Goal: Information Seeking & Learning: Understand process/instructions

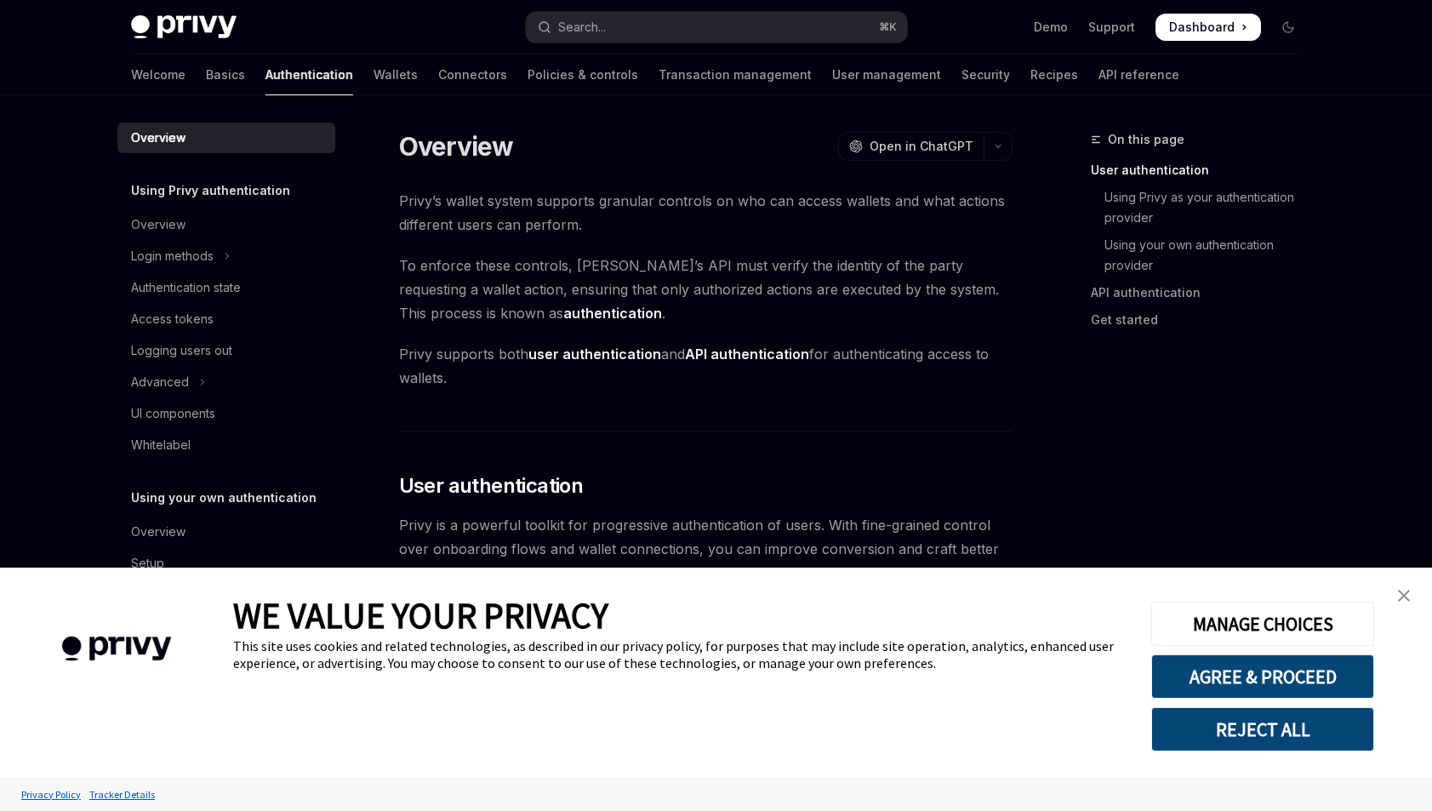
type textarea "*"
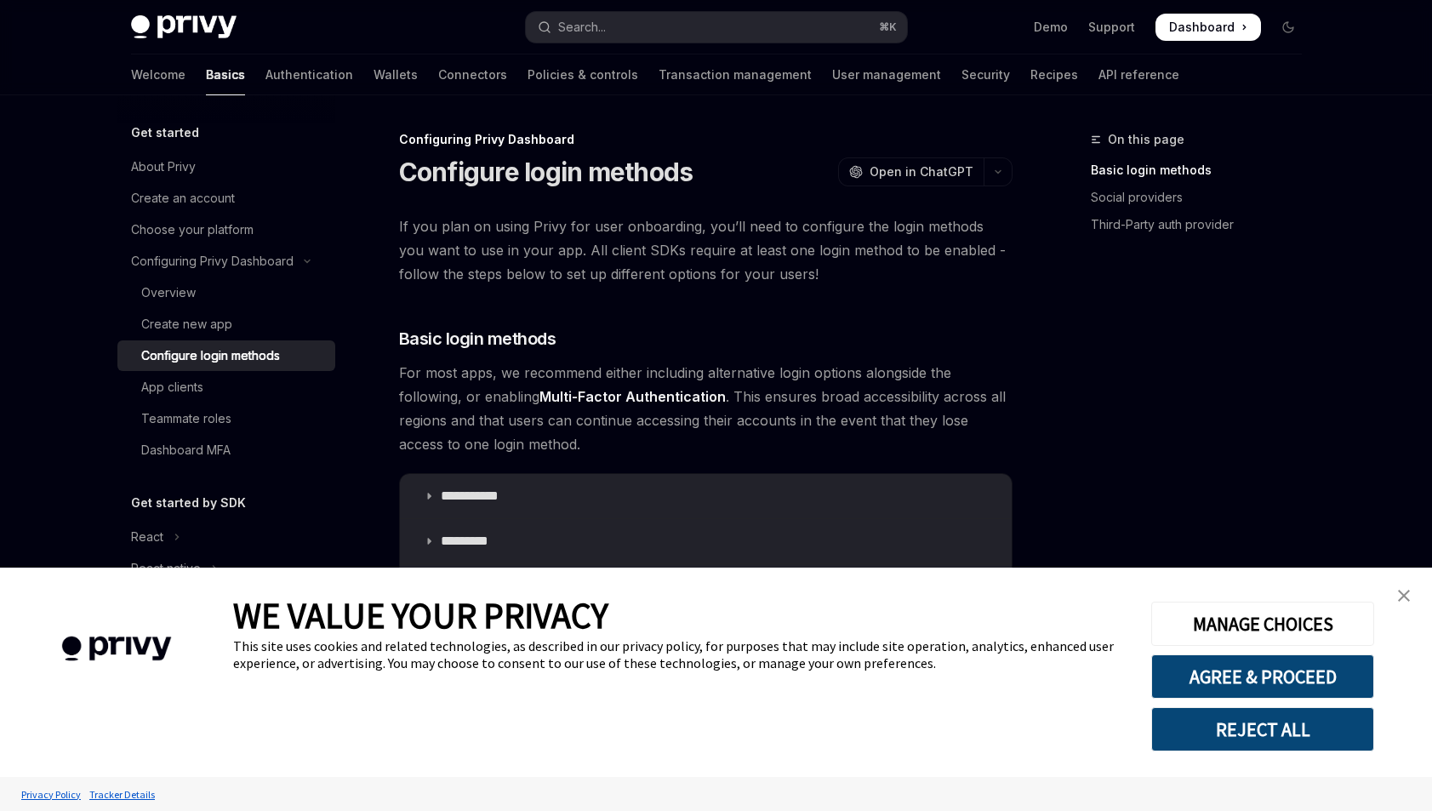
type textarea "*"
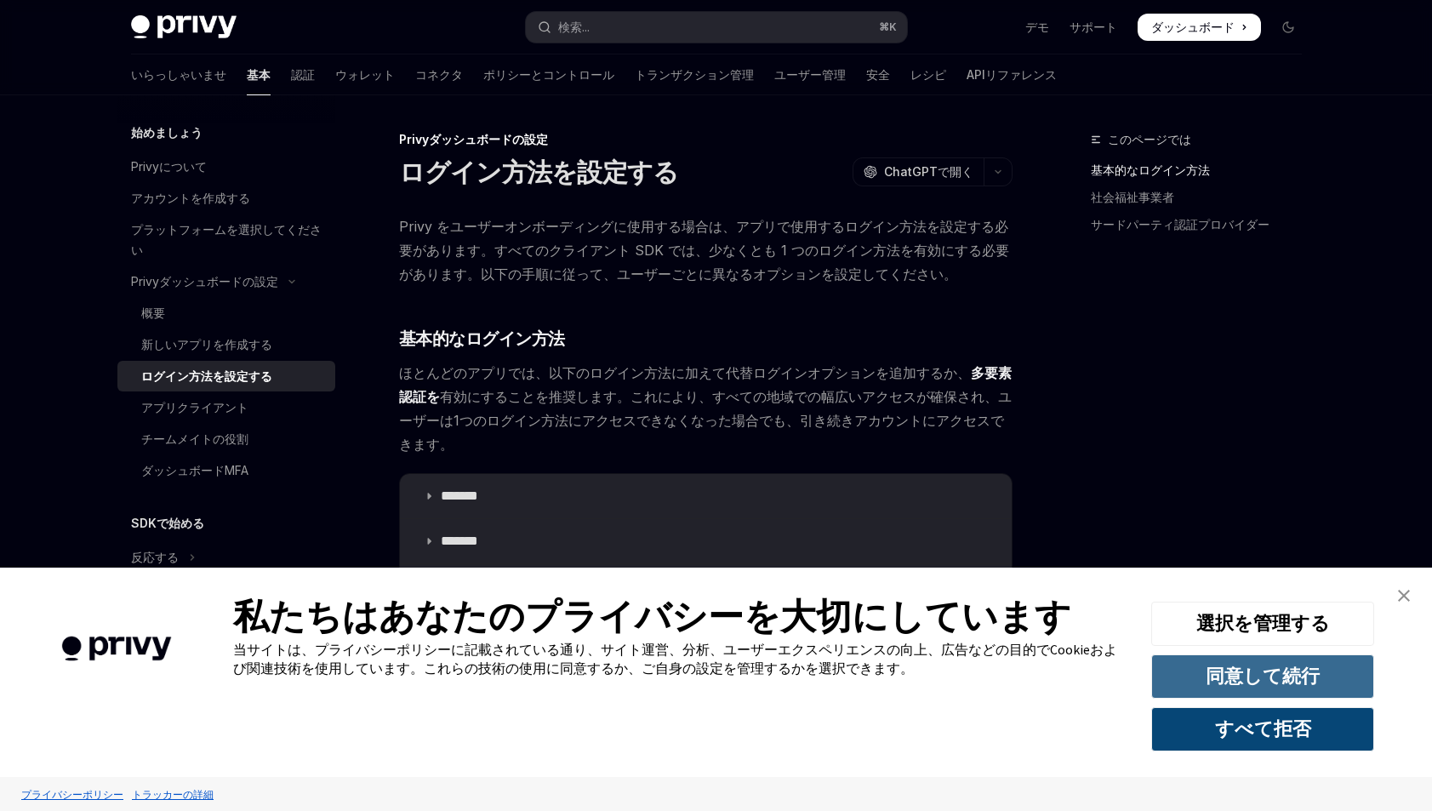
click at [1300, 679] on font "同意して続行" at bounding box center [1262, 675] width 114 height 24
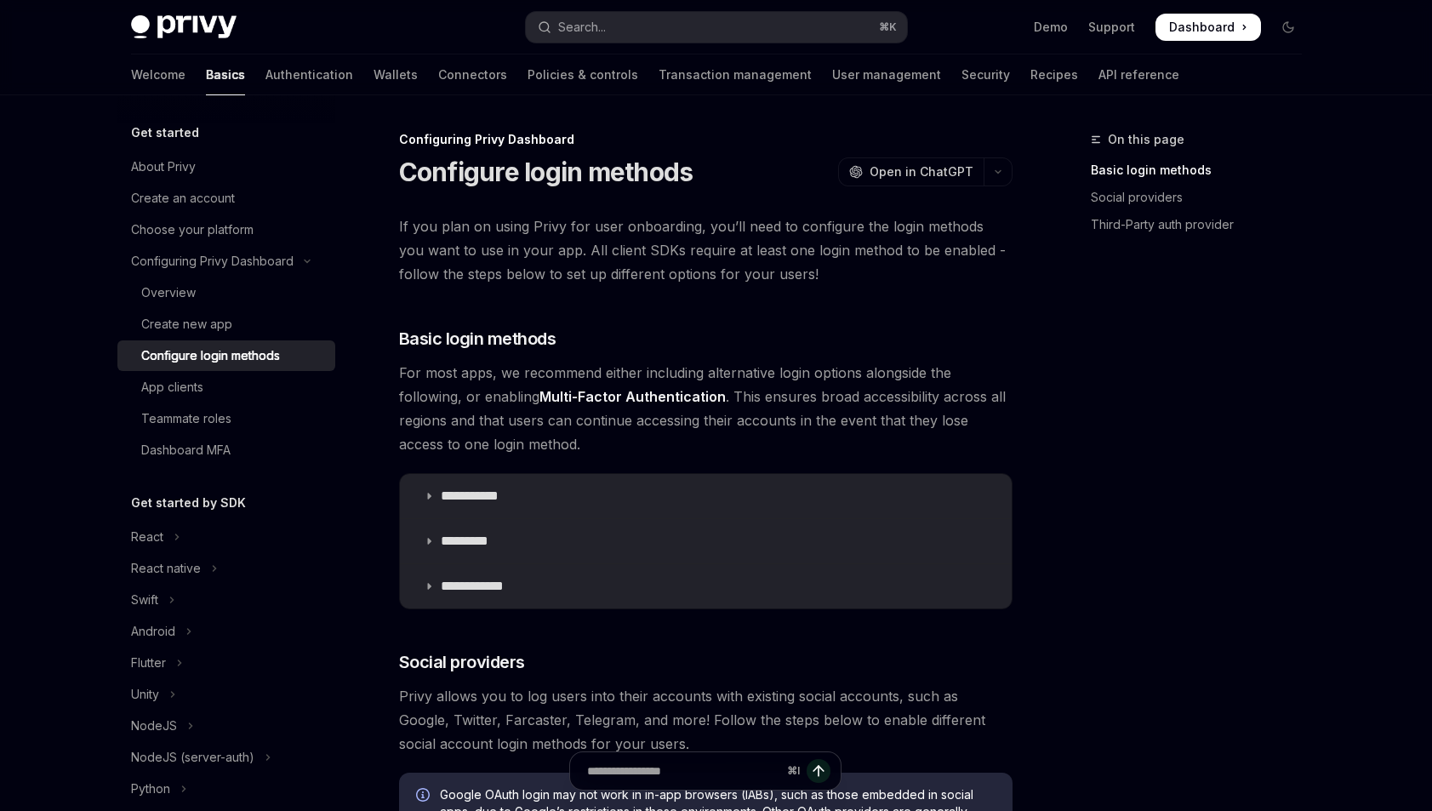
type textarea "*"
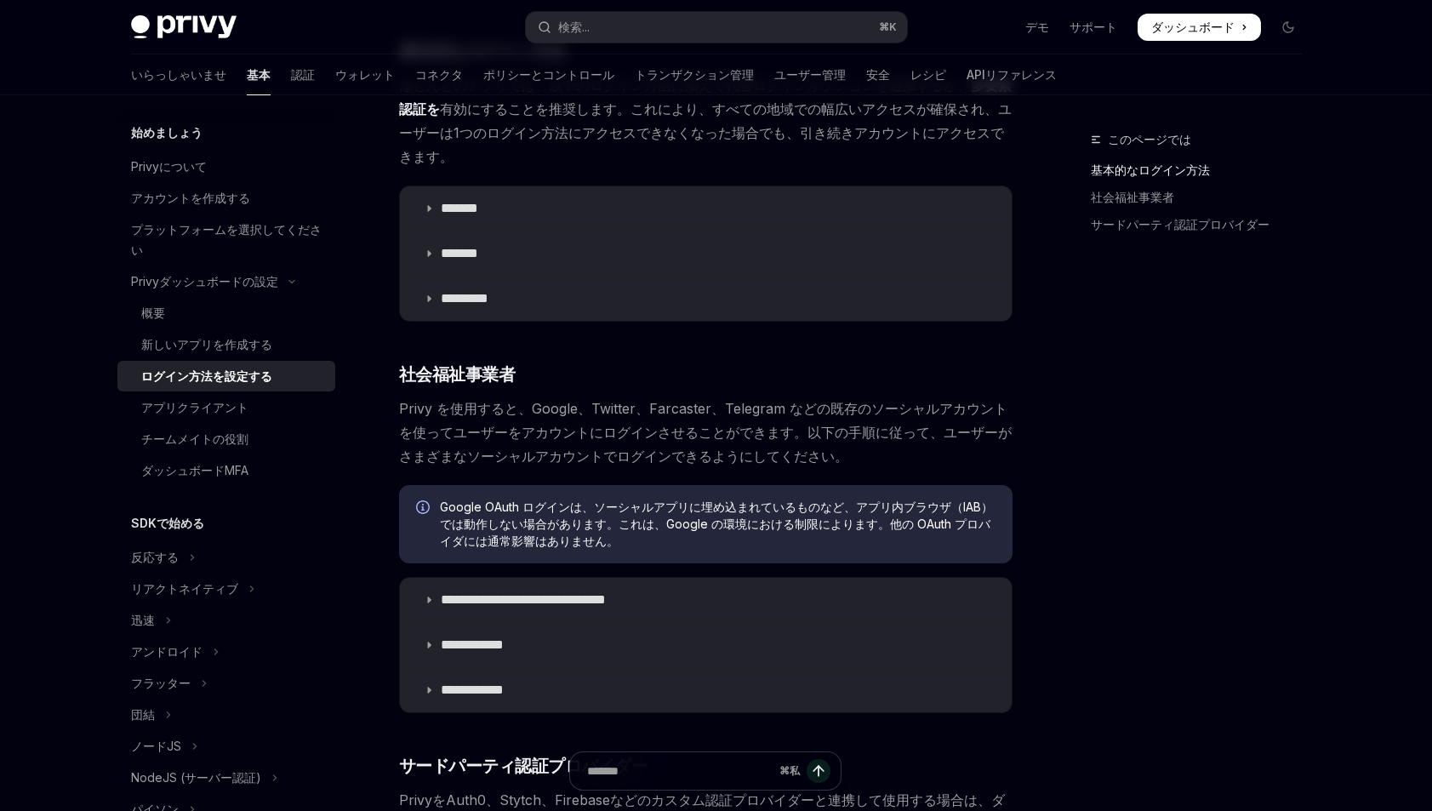
scroll to position [343, 0]
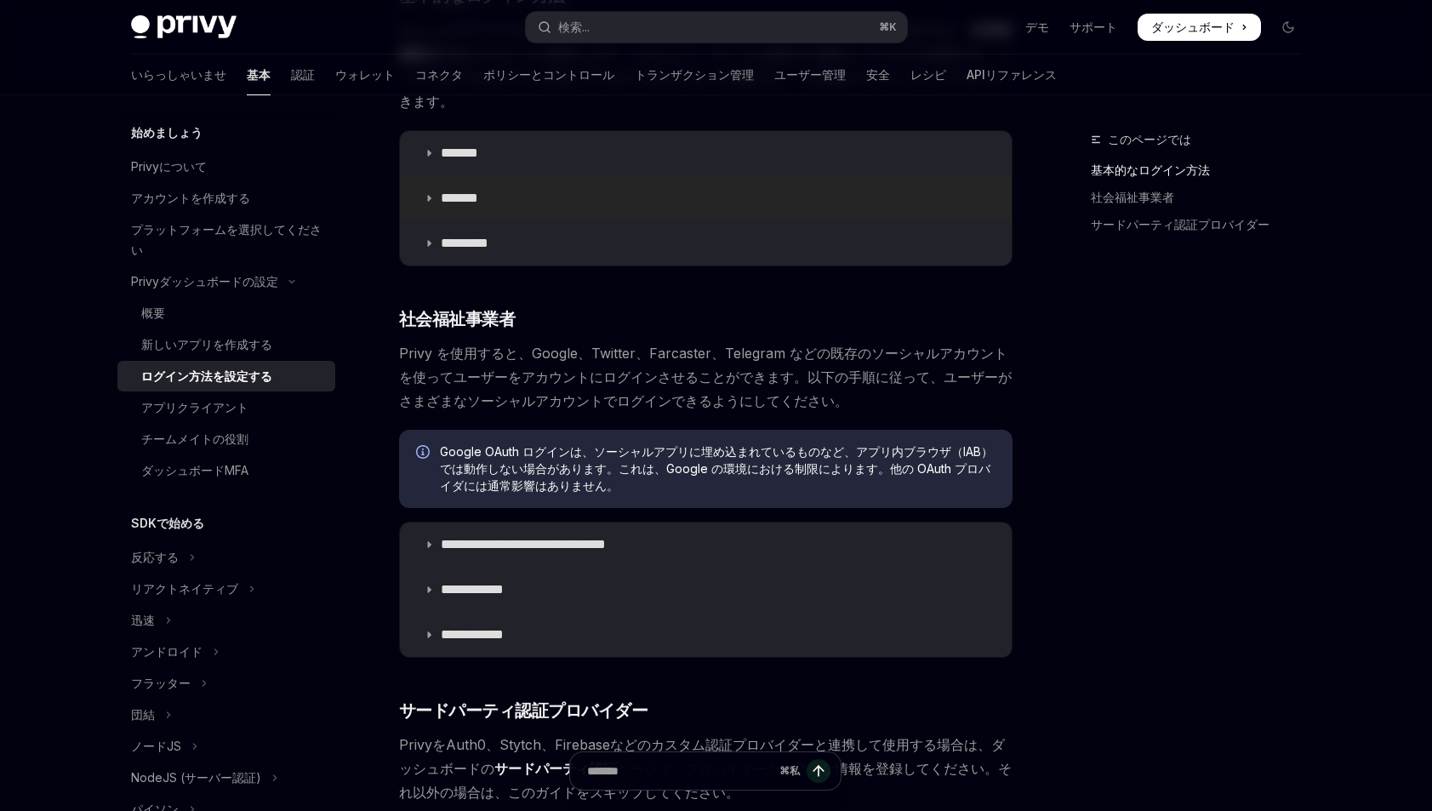
click at [436, 203] on summary "*******" at bounding box center [706, 198] width 612 height 44
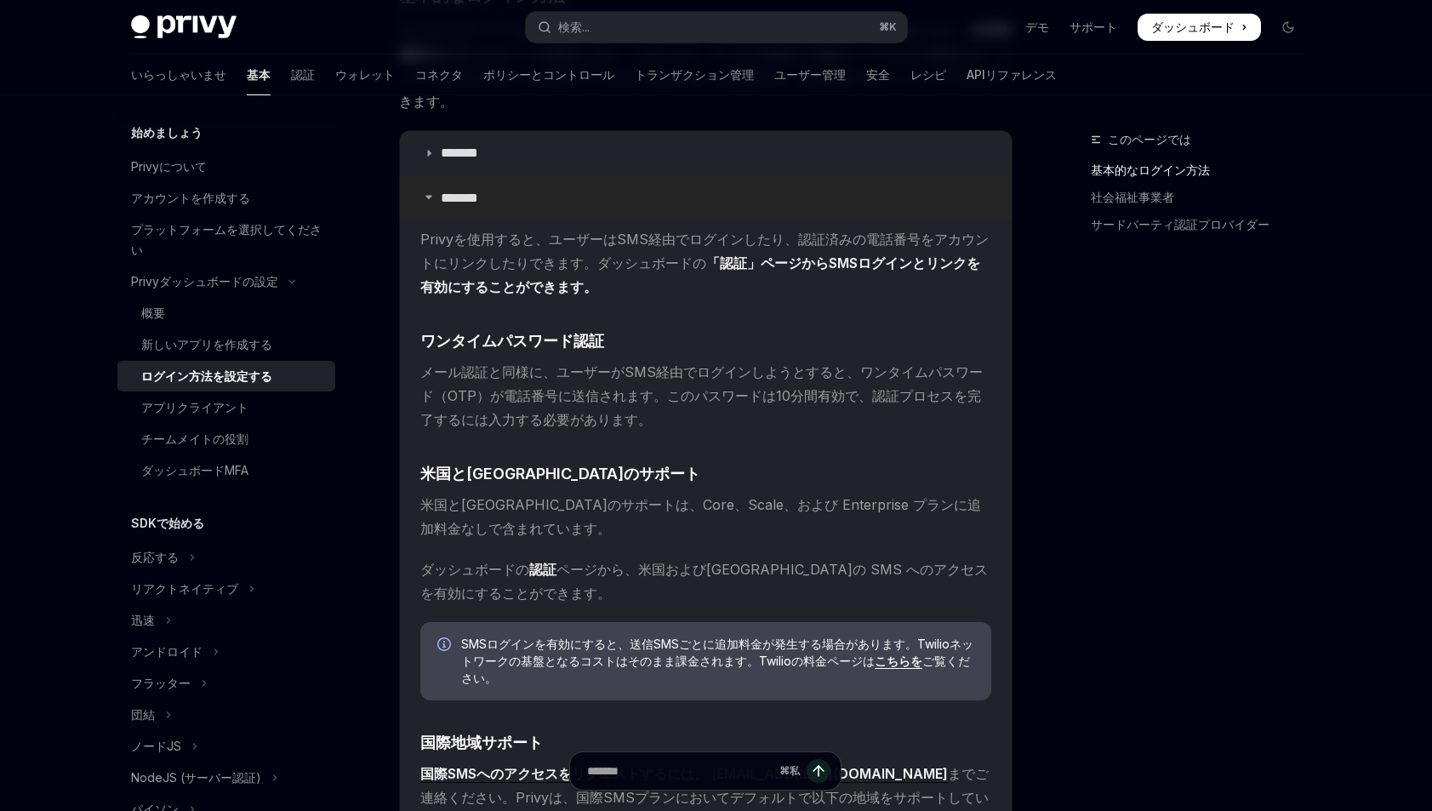
click at [436, 203] on summary "*******" at bounding box center [706, 198] width 612 height 44
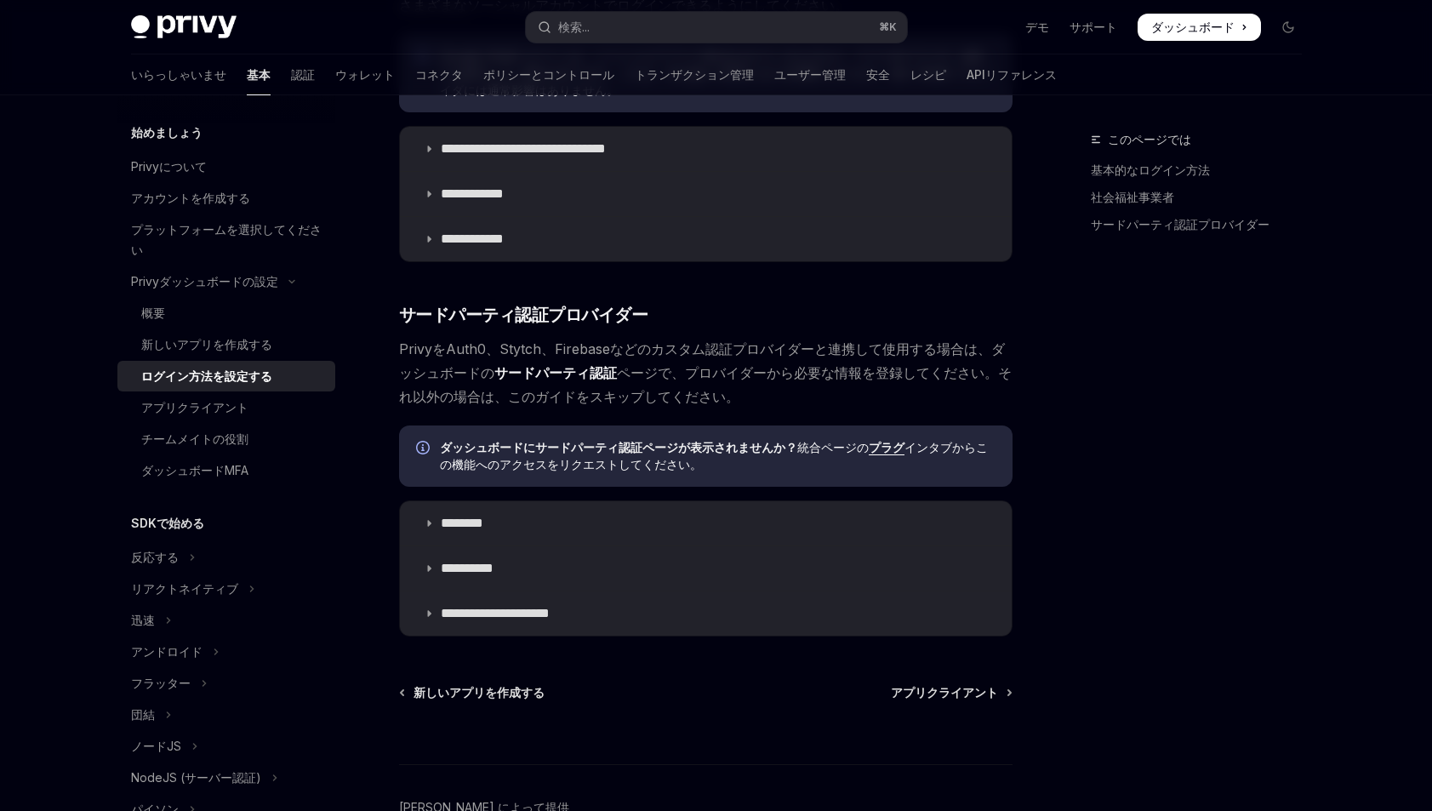
scroll to position [839, 0]
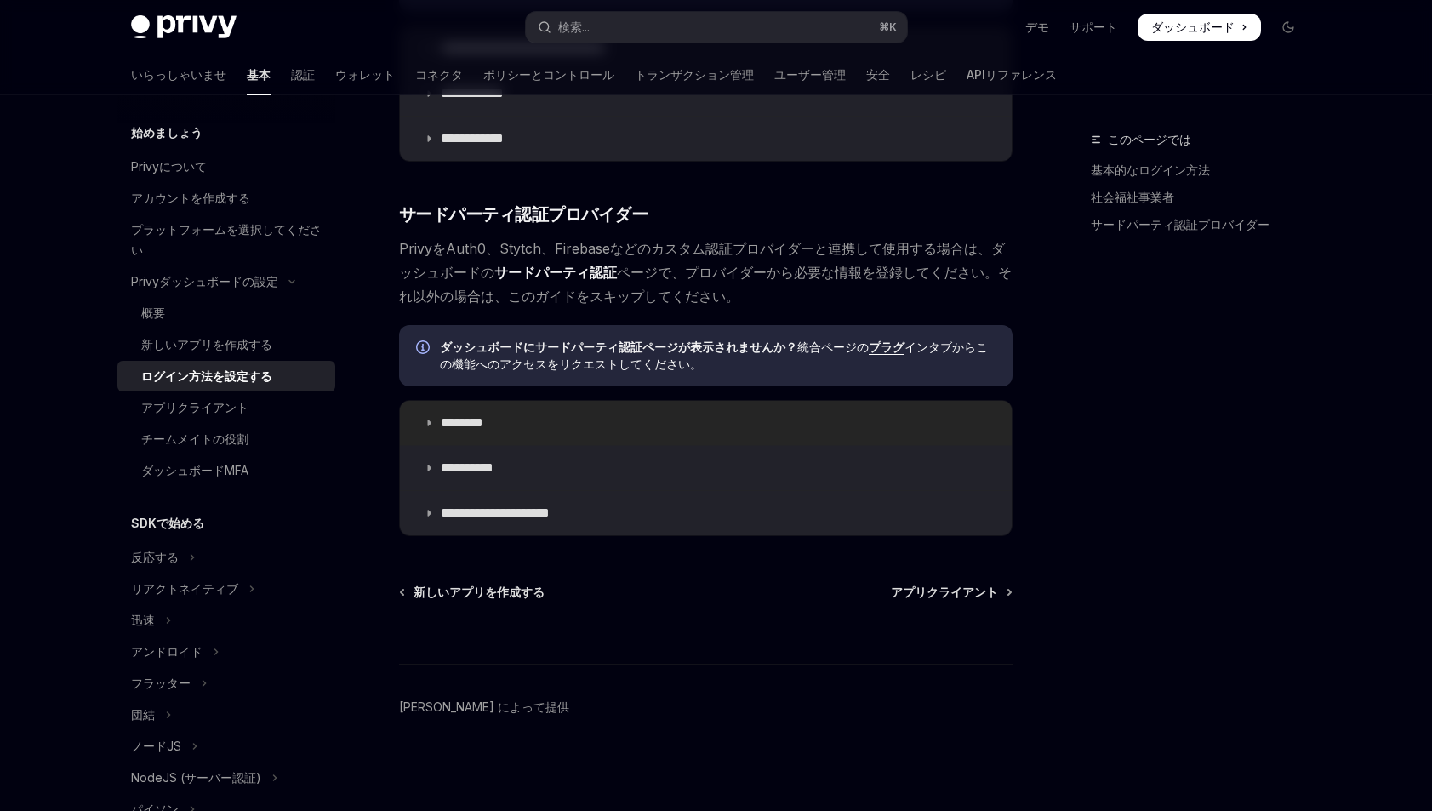
click at [425, 419] on icon at bounding box center [429, 423] width 10 height 10
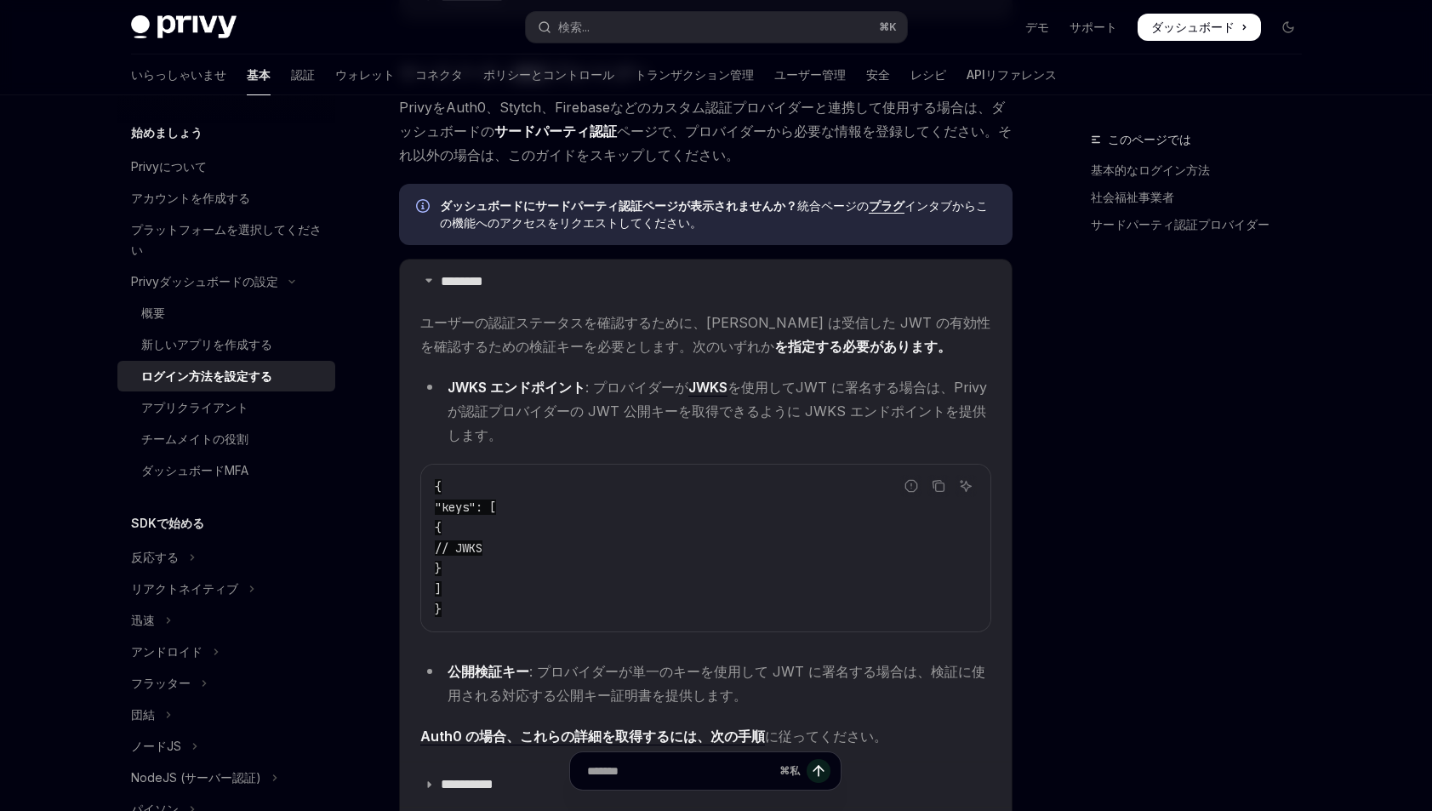
scroll to position [1296, 0]
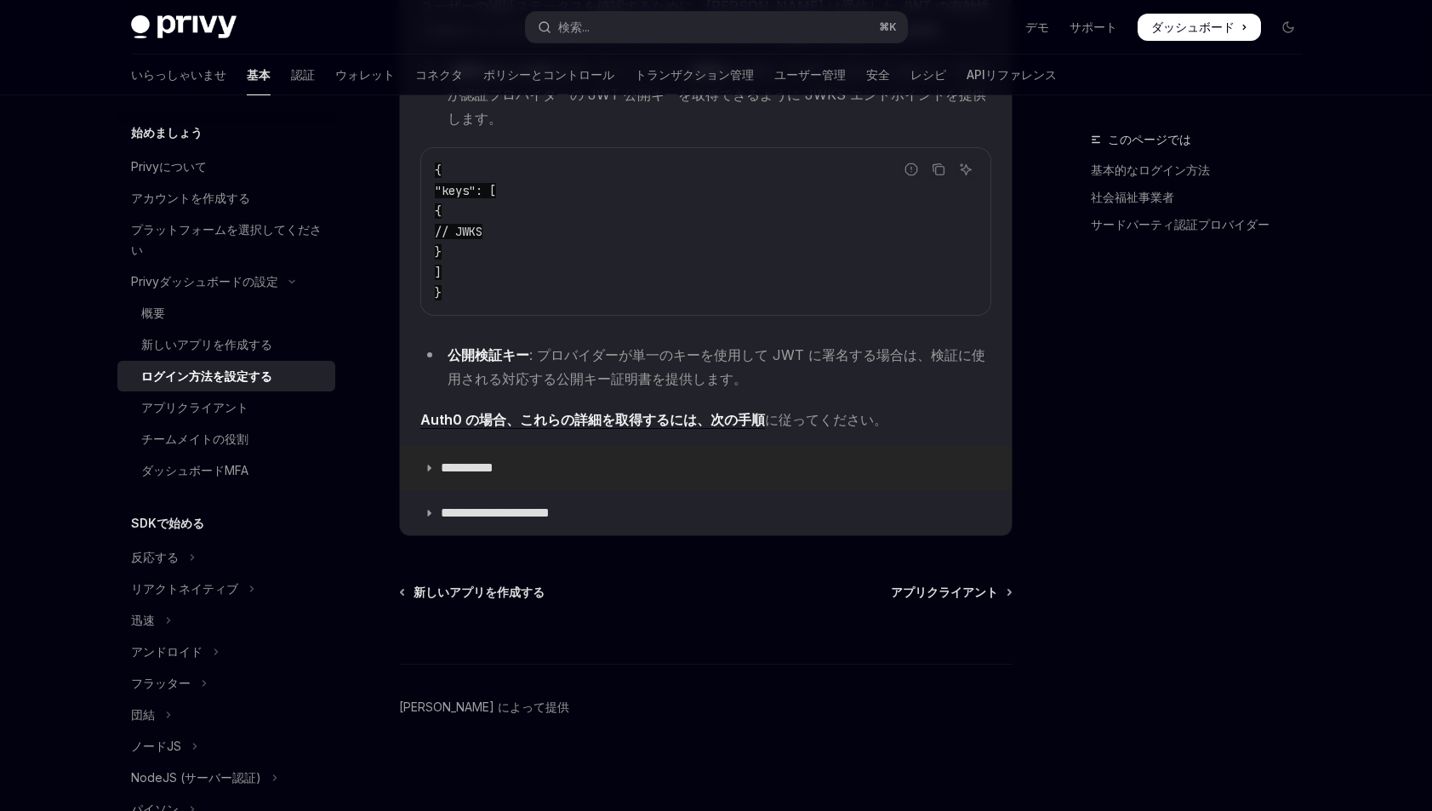
click at [428, 464] on icon at bounding box center [429, 468] width 10 height 10
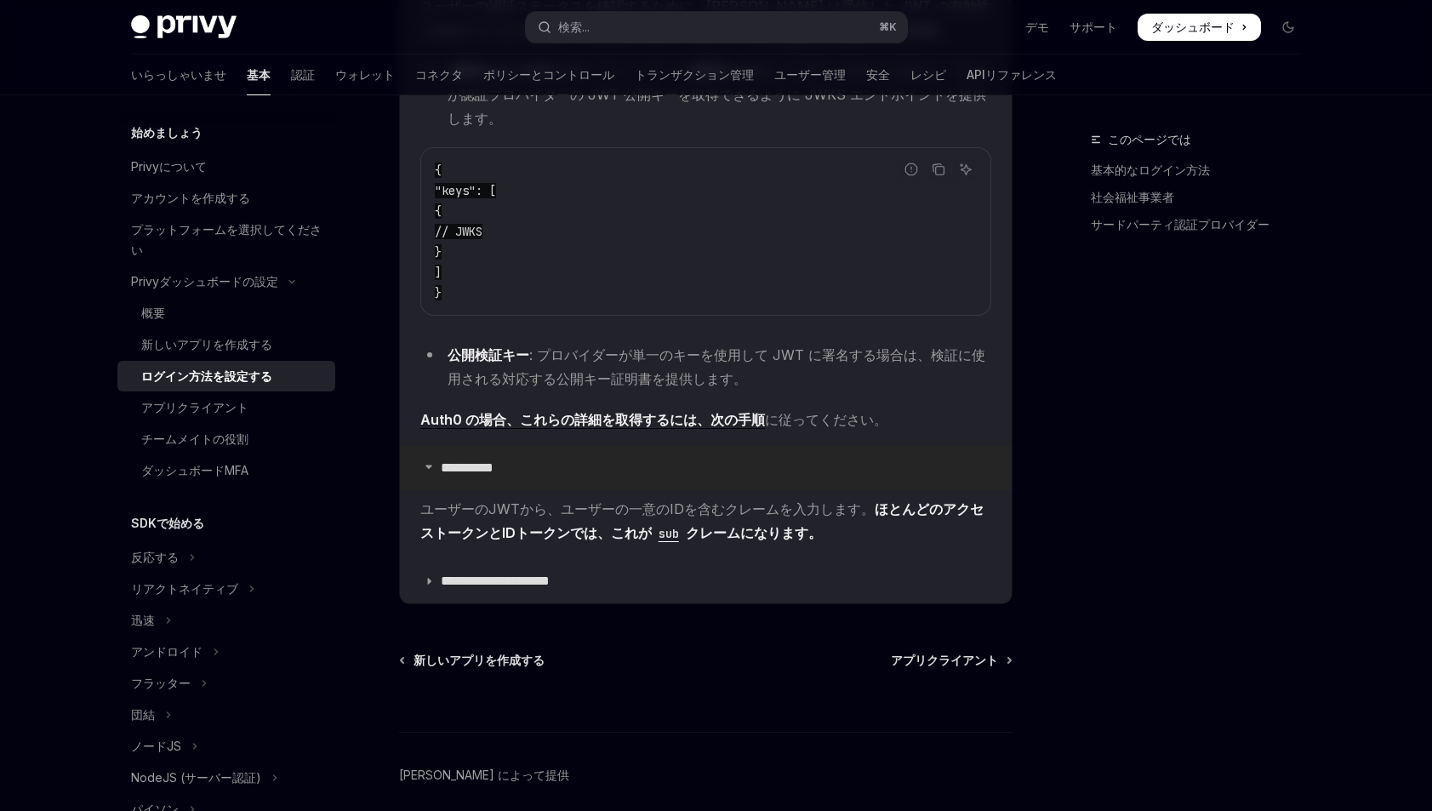
scroll to position [1356, 0]
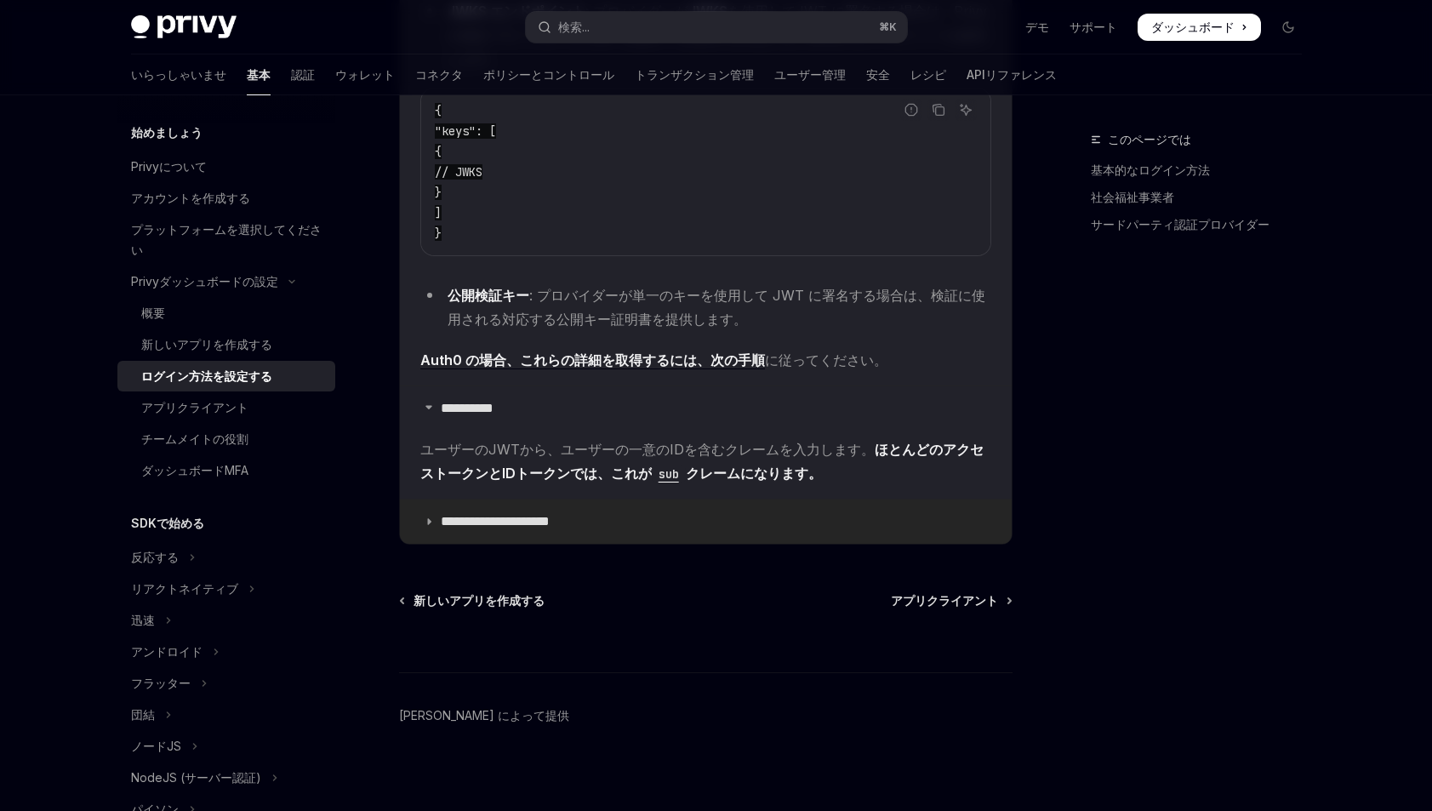
click at [426, 520] on icon at bounding box center [429, 521] width 10 height 10
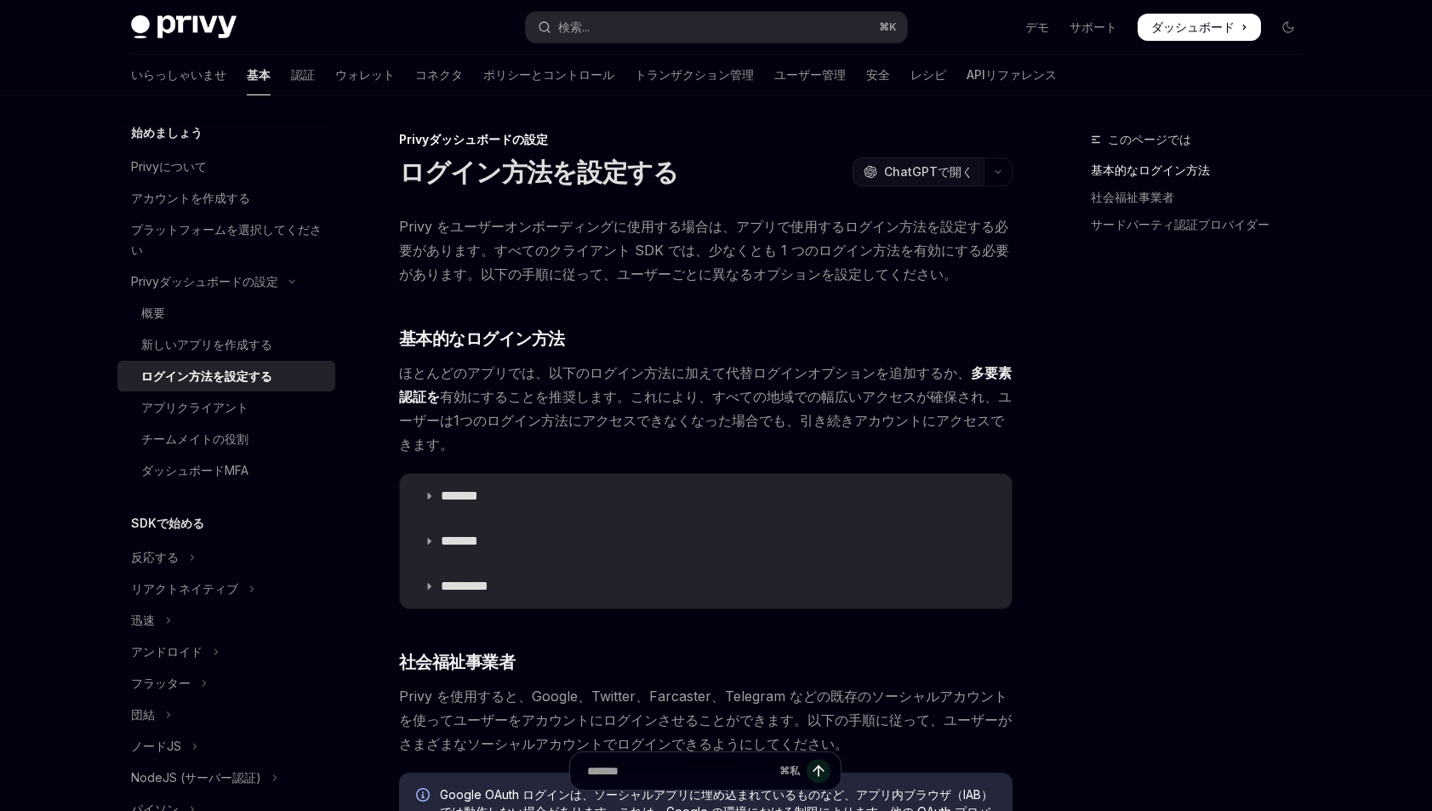
click at [922, 171] on font "ChatGPTで開く" at bounding box center [928, 171] width 89 height 14
